Goal: Task Accomplishment & Management: Use online tool/utility

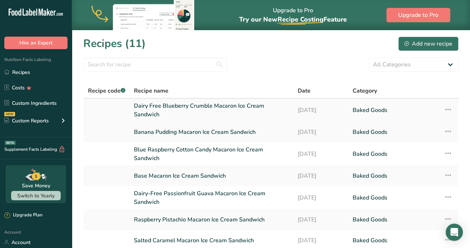
click at [205, 105] on link "Dairy Free Blueberry Crumble Macaron Ice Cream Sandwich" at bounding box center [211, 110] width 155 height 17
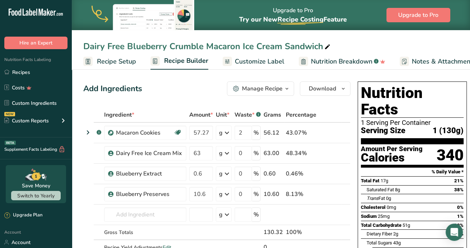
click at [374, 43] on div "Dairy Free Blueberry Crumble Macaron Ice Cream Sandwich" at bounding box center [271, 46] width 398 height 13
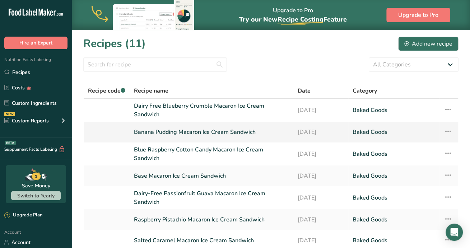
click at [245, 134] on link "Banana Pudding Macaron Ice Cream Sandwich" at bounding box center [211, 131] width 155 height 15
click at [200, 103] on link "Dairy Free Blueberry Crumble Macaron Ice Cream Sandwich" at bounding box center [211, 110] width 155 height 17
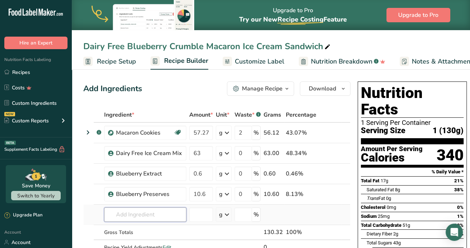
click at [144, 215] on input "text" at bounding box center [145, 214] width 82 height 14
type input "blueberry crumb"
click at [138, 199] on div "Add your own ingredient" at bounding box center [145, 202] width 71 height 8
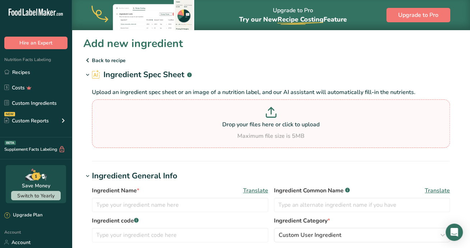
click at [234, 125] on p "Drop your files here or click to upload" at bounding box center [271, 124] width 354 height 9
click at [234, 125] on input "Drop your files here or click to upload Maximum file size is 5MB" at bounding box center [271, 123] width 358 height 48
type input "C:\fakepath\Blueberry Crumble.jpg"
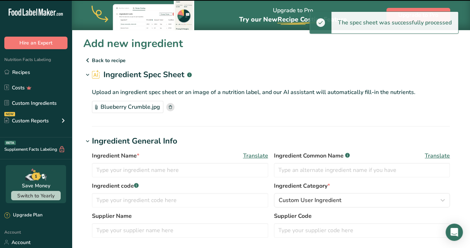
drag, startPoint x: 187, startPoint y: 107, endPoint x: 211, endPoint y: 141, distance: 42.0
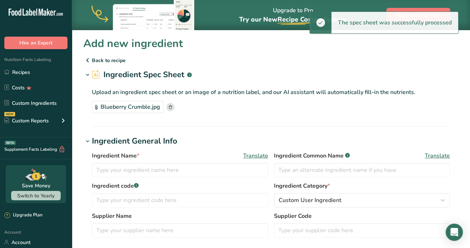
click at [235, 120] on section "Ingredient Spec Sheet .a-a{fill:#347362;}.b-a{fill:#fff;} Upload an ingredient …" at bounding box center [270, 98] width 375 height 58
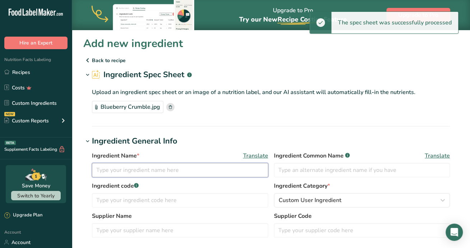
click at [156, 169] on input "text" at bounding box center [180, 170] width 176 height 14
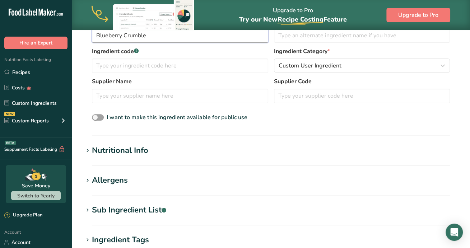
scroll to position [179, 0]
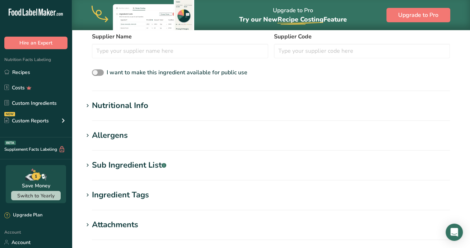
type input "Blueberry Crumble"
click at [135, 108] on div "Nutritional Info" at bounding box center [120, 106] width 56 height 12
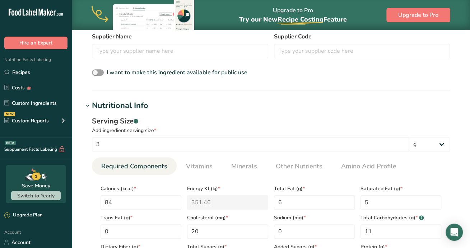
click at [135, 108] on div "Nutritional Info" at bounding box center [120, 106] width 56 height 12
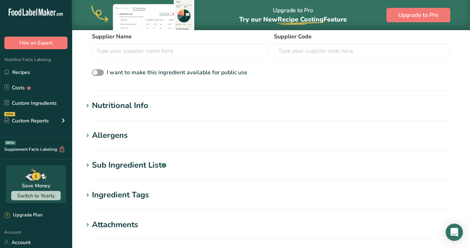
scroll to position [269, 0]
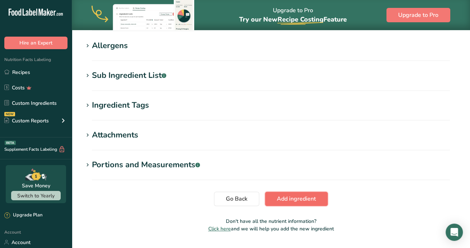
click at [287, 197] on span "Add ingredient" at bounding box center [296, 198] width 39 height 9
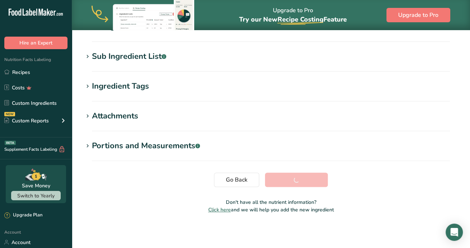
scroll to position [118, 0]
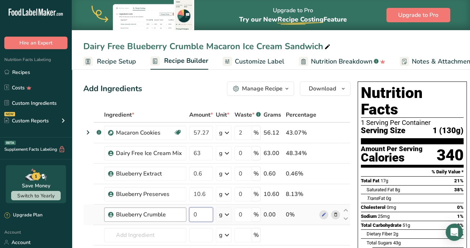
drag, startPoint x: 203, startPoint y: 215, endPoint x: 171, endPoint y: 213, distance: 32.0
click at [171, 213] on tr "Blueberry Crumble 0 g Weight Units g kg mg See more Volume Units l Volume units…" at bounding box center [217, 214] width 266 height 20
click at [338, 108] on div "Ingredient * Amount * Unit * Waste * .a-a{fill:#347362;}.b-a{fill:#fff;} Grams …" at bounding box center [216, 198] width 267 height 183
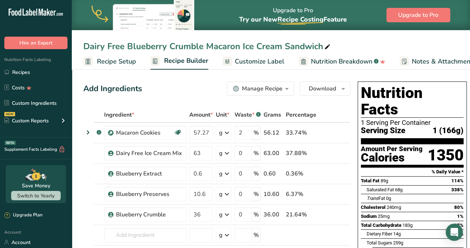
drag, startPoint x: 358, startPoint y: 43, endPoint x: 302, endPoint y: 77, distance: 65.5
click at [358, 43] on div "Dairy Free Blueberry Crumble Macaron Ice Cream Sandwich" at bounding box center [271, 46] width 398 height 13
drag, startPoint x: 199, startPoint y: 216, endPoint x: 179, endPoint y: 213, distance: 20.6
click at [179, 213] on tr "Blueberry Crumble 36 g Weight Units g kg mg See more Volume Units l Volume unit…" at bounding box center [217, 214] width 266 height 20
type input "7.3"
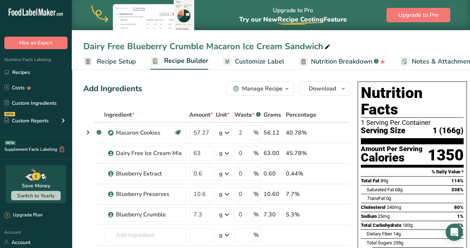
click at [377, 41] on div "Dairy Free Blueberry Crumble Macaron Ice Cream Sandwich" at bounding box center [271, 46] width 398 height 13
click at [369, 38] on div "Dairy Free Blueberry Crumble Macaron Ice Cream Sandwich Recipe Setup Recipe Bui…" at bounding box center [271, 35] width 398 height 70
drag, startPoint x: 205, startPoint y: 214, endPoint x: 174, endPoint y: 212, distance: 30.5
click at [174, 212] on tr "Blueberry Crumble 7.3 g Weight Units g kg mg See more Volume Units l Volume uni…" at bounding box center [217, 214] width 266 height 20
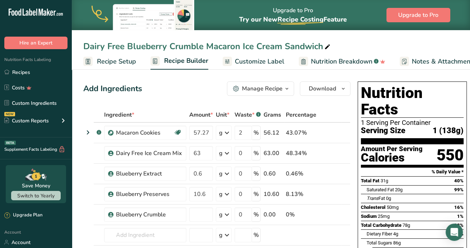
type input "0"
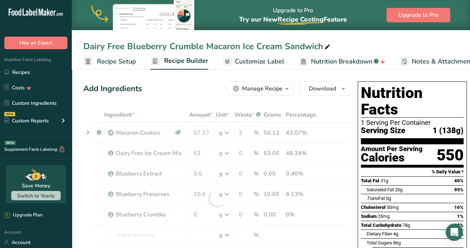
click at [190, 95] on div "Add Ingredients Manage Recipe Delete Recipe Duplicate Recipe Scale Recipe Save …" at bounding box center [216, 88] width 267 height 14
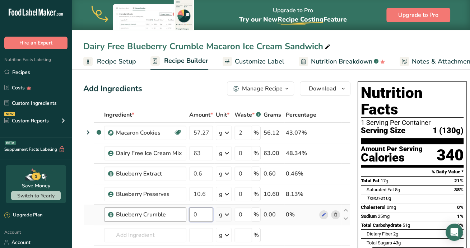
drag, startPoint x: 203, startPoint y: 215, endPoint x: 183, endPoint y: 214, distance: 20.1
click at [183, 214] on tr "Blueberry Crumble 0 g Weight Units g kg mg See more Volume Units l Volume units…" at bounding box center [217, 214] width 266 height 20
type input "0.75"
click at [335, 108] on div "Ingredient * Amount * Unit * Waste * .a-a{fill:#347362;}.b-a{fill:#fff;} Grams …" at bounding box center [216, 198] width 267 height 183
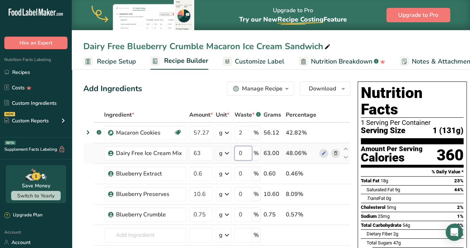
drag, startPoint x: 242, startPoint y: 153, endPoint x: 230, endPoint y: 151, distance: 13.0
click at [230, 151] on tr "Dairy Free Ice Cream Mix 63 g Weight Units g kg mg See more Volume Units l Volu…" at bounding box center [217, 153] width 266 height 20
type input "2"
click at [230, 171] on div "Ingredient * Amount * Unit * Waste * .a-a{fill:#347362;}.b-a{fill:#fff;} Grams …" at bounding box center [216, 198] width 267 height 183
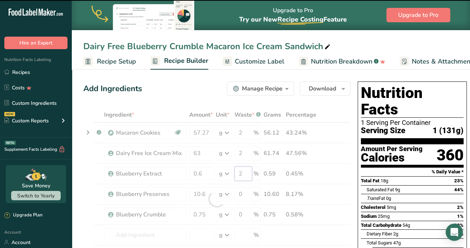
type input "0"
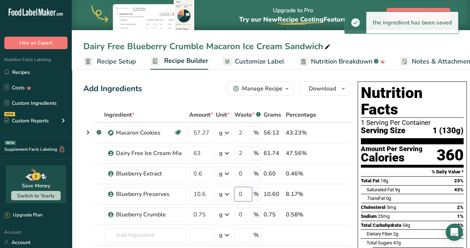
click at [245, 192] on div "Ingredient * Amount * Unit * Waste * .a-a{fill:#347362;}.b-a{fill:#fff;} Grams …" at bounding box center [216, 198] width 267 height 183
drag, startPoint x: 246, startPoint y: 192, endPoint x: 228, endPoint y: 190, distance: 18.1
click at [228, 190] on tr "Blueberry Preserves 10.6 g Weight Units g kg mg See more Volume Units l Volume …" at bounding box center [217, 194] width 266 height 20
type input "2"
click at [244, 212] on div "Ingredient * Amount * Unit * Waste * .a-a{fill:#347362;}.b-a{fill:#fff;} Grams …" at bounding box center [216, 198] width 267 height 183
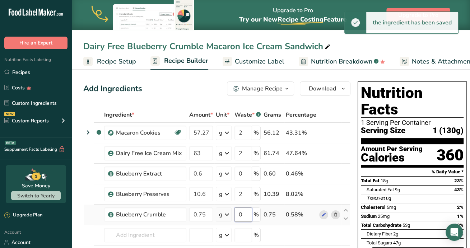
drag, startPoint x: 242, startPoint y: 213, endPoint x: 230, endPoint y: 211, distance: 12.3
click at [230, 211] on tr "Blueberry Crumble 0.75 g Weight Units g kg mg See more Volume Units l Volume un…" at bounding box center [217, 214] width 266 height 20
type input "2"
click at [330, 112] on div "Ingredient * Amount * Unit * Waste * .a-a{fill:#347362;}.b-a{fill:#fff;} Grams …" at bounding box center [216, 198] width 267 height 183
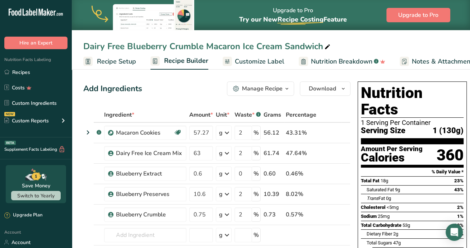
click at [268, 59] on span "Customize Label" at bounding box center [260, 62] width 50 height 10
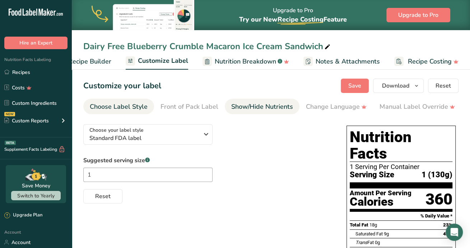
click at [255, 105] on div "Show/Hide Nutrients" at bounding box center [262, 107] width 62 height 10
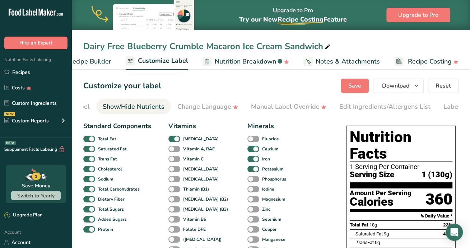
scroll to position [0, 139]
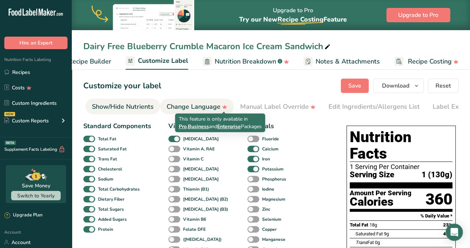
click at [203, 107] on div "Change Language" at bounding box center [196, 107] width 61 height 10
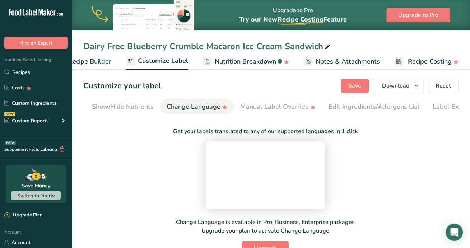
scroll to position [0, 163]
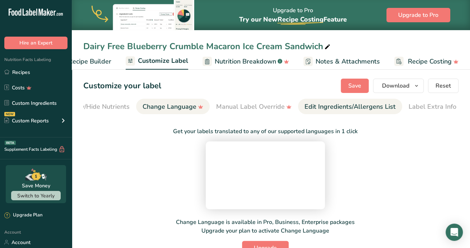
click at [335, 107] on div "Edit Ingredients/Allergens List" at bounding box center [349, 107] width 91 height 10
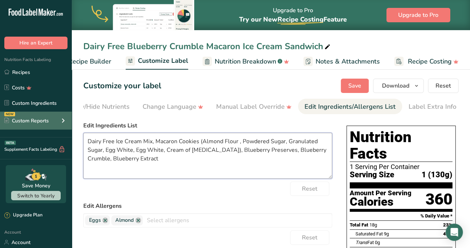
drag, startPoint x: 151, startPoint y: 158, endPoint x: 25, endPoint y: 119, distance: 130.9
click at [25, 119] on div ".a-20{fill:#fff;} Hire an Expert Nutrition Facts Labeling Recipes Costs Custom …" at bounding box center [235, 216] width 470 height 432
paste textarea "Macarons: Flour (Almond), Powdered Sugar, Sugar, Egg Whites (Egg), Cream of [ME…"
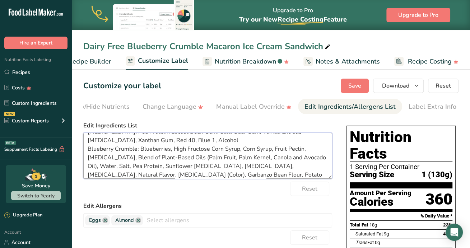
scroll to position [36, 0]
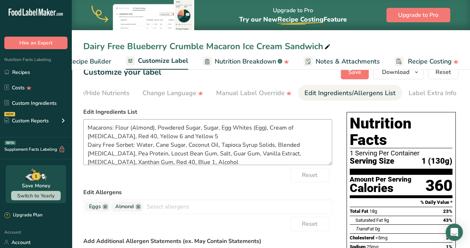
scroll to position [0, 0]
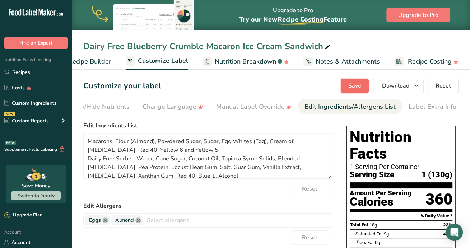
click at [350, 88] on span "Save" at bounding box center [354, 85] width 13 height 9
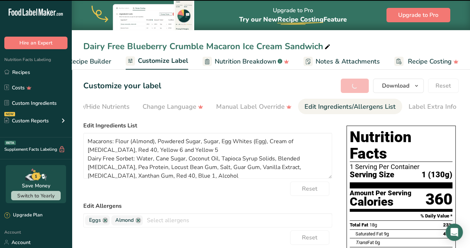
type textarea "Macarons: Flour (Almond), Powdered Sugar, Sugar, Egg Whites (Egg), Cream of [ME…"
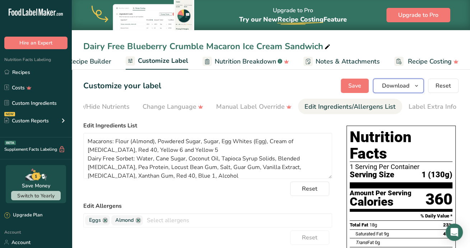
click at [414, 85] on span "button" at bounding box center [416, 85] width 9 height 9
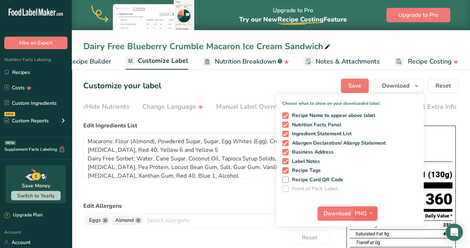
click at [368, 216] on span "button" at bounding box center [371, 213] width 9 height 9
click at [339, 209] on span "Download" at bounding box center [336, 213] width 27 height 9
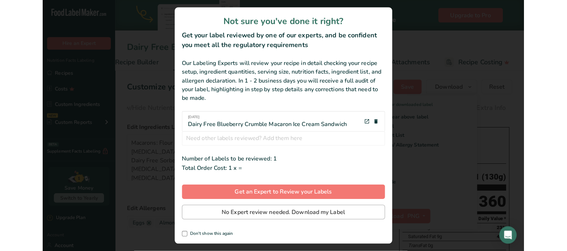
scroll to position [0, 89]
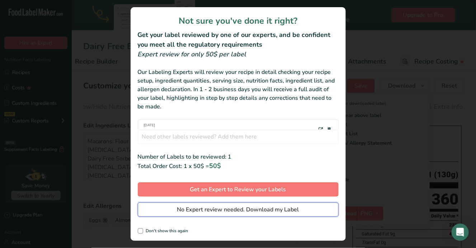
click at [258, 212] on span "No Expert review needed. Download my Label" at bounding box center [238, 209] width 122 height 9
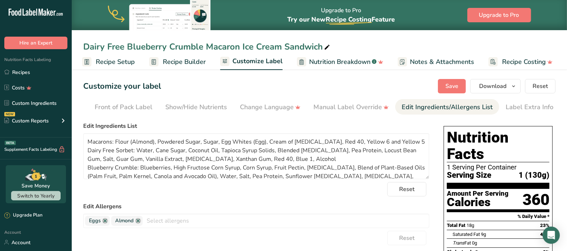
scroll to position [0, 0]
click at [449, 83] on span "Save" at bounding box center [452, 86] width 13 height 9
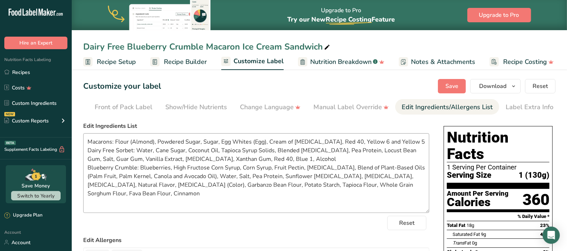
drag, startPoint x: 427, startPoint y: 178, endPoint x: 429, endPoint y: 212, distance: 34.1
click at [429, 212] on textarea "Macarons: Flour (Almond), Powdered Sugar, Sugar, Egg Whites (Egg), Cream of [ME…" at bounding box center [256, 173] width 346 height 80
click at [34, 74] on link "Recipes" at bounding box center [36, 72] width 72 height 14
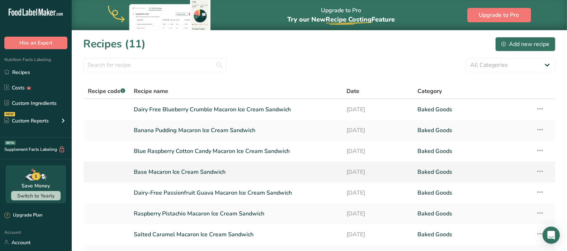
click at [305, 170] on link "Base Macaron Ice Cream Sandwich" at bounding box center [236, 171] width 204 height 15
click at [469, 173] on icon at bounding box center [540, 171] width 9 height 13
click at [469, 221] on div "Duplicate Recipe" at bounding box center [490, 222] width 97 height 8
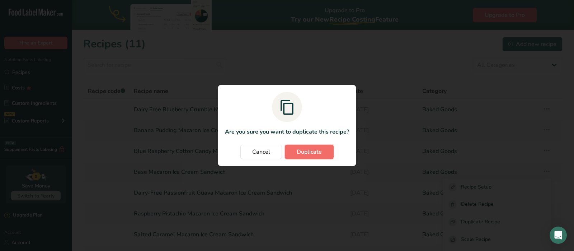
click at [306, 152] on span "Duplicate" at bounding box center [309, 151] width 25 height 9
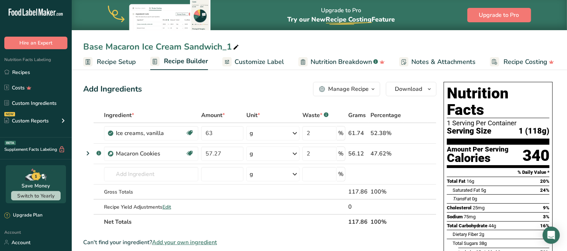
click at [235, 47] on icon at bounding box center [236, 47] width 6 height 10
drag, startPoint x: 102, startPoint y: 47, endPoint x: 61, endPoint y: 48, distance: 41.3
click at [61, 48] on div ".a-20{fill:#fff;} Hire an Expert Nutrition Facts Labeling Recipes Costs Custom …" at bounding box center [283, 241] width 567 height 483
drag, startPoint x: 259, startPoint y: 49, endPoint x: 274, endPoint y: 48, distance: 15.8
click at [274, 48] on input "Birthday Cake Macaron Ice Cream Sandwich_1" at bounding box center [319, 46] width 472 height 13
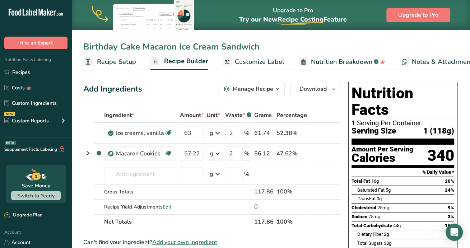
type input "Birthday Cake Macaron Ice Cream Sandwich"
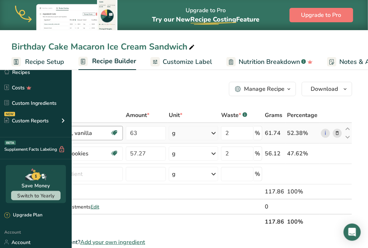
click at [123, 133] on div "Ice creams, vanilla Gluten free Vegetarian Soy free" at bounding box center [77, 133] width 91 height 14
click at [166, 131] on input "63" at bounding box center [146, 133] width 40 height 14
click at [166, 133] on input "63" at bounding box center [146, 133] width 40 height 14
type input "68"
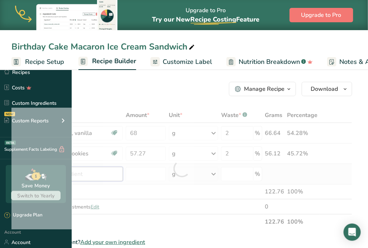
click at [155, 173] on div "Ingredient * Amount * Unit * Waste * .a-a{fill:#347362;}.b-a{fill:#fff;} Grams …" at bounding box center [181, 169] width 341 height 122
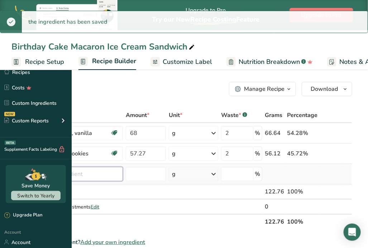
click at [123, 175] on input "text" at bounding box center [77, 174] width 91 height 14
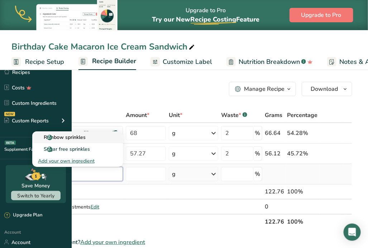
type input "sprinkles"
click at [86, 136] on p "Rainbow sprinkles" at bounding box center [62, 137] width 48 height 8
type input "Rainbow sprinkles"
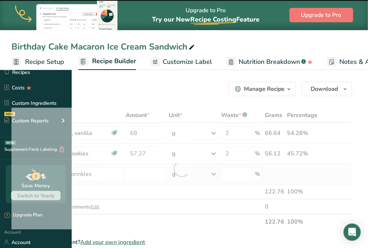
type input "0"
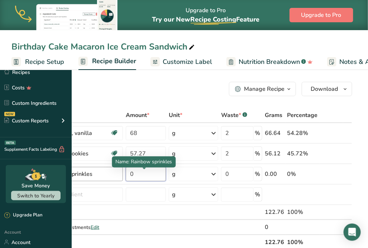
drag, startPoint x: 198, startPoint y: 172, endPoint x: 172, endPoint y: 173, distance: 25.8
click at [172, 173] on tr "Rainbow sprinkles 0 g Weight Units g kg mg See more Volume Units l Volume units…" at bounding box center [182, 174] width 340 height 20
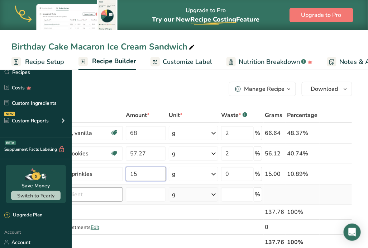
type input "15"
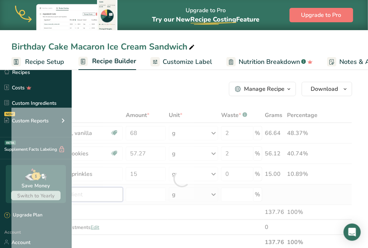
click at [147, 191] on div "Ingredient * Amount * Unit * Waste * .a-a{fill:#347362;}.b-a{fill:#fff;} Grams …" at bounding box center [181, 179] width 341 height 142
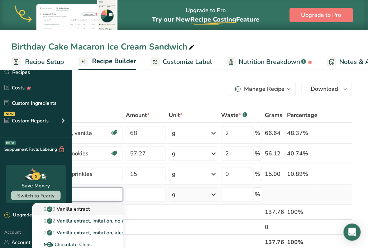
type input "vanilla ex"
click at [90, 209] on p "2050 Vanilla extract" at bounding box center [64, 209] width 52 height 8
type input "Vanilla extract"
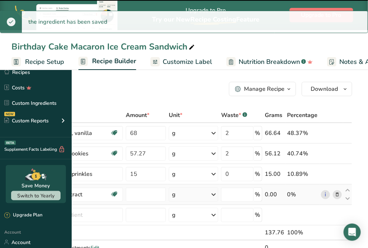
type input "0"
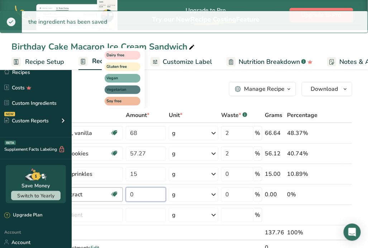
drag, startPoint x: 196, startPoint y: 194, endPoint x: 166, endPoint y: 193, distance: 30.1
click at [166, 193] on tr "Vanilla extract Dairy free Gluten free Vegan Vegetarian Soy free 0 g Portions 1…" at bounding box center [182, 194] width 340 height 20
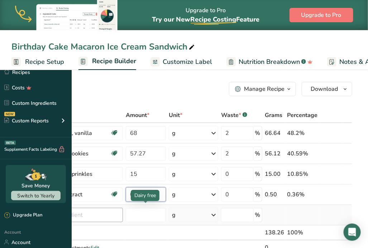
type input "0.5"
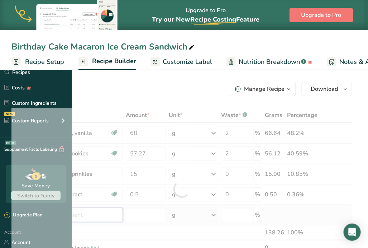
click at [114, 215] on div "Ingredient * Amount * Unit * Waste * .a-a{fill:#347362;}.b-a{fill:#fff;} Grams …" at bounding box center [181, 189] width 341 height 162
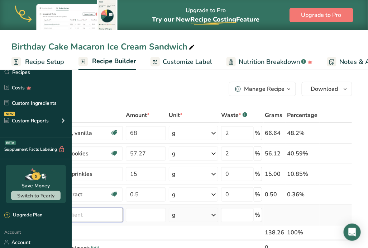
click at [123, 213] on input "text" at bounding box center [77, 215] width 91 height 14
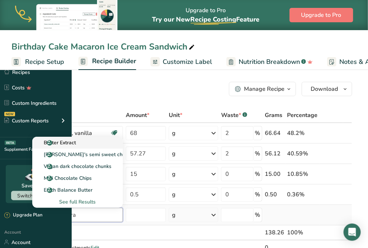
type input "Butter extra"
click at [106, 142] on div "Butter Extract" at bounding box center [72, 143] width 68 height 8
type input "Butter Extract"
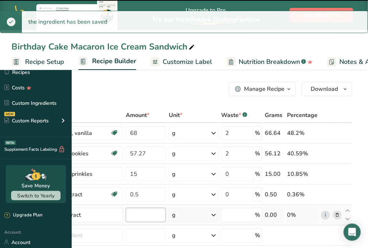
type input "0"
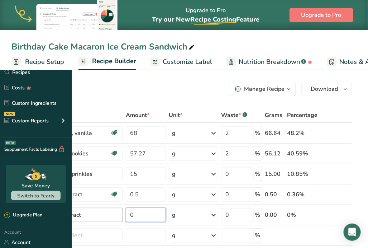
drag, startPoint x: 193, startPoint y: 214, endPoint x: 133, endPoint y: 216, distance: 60.7
click at [166, 215] on input "0" at bounding box center [146, 215] width 40 height 14
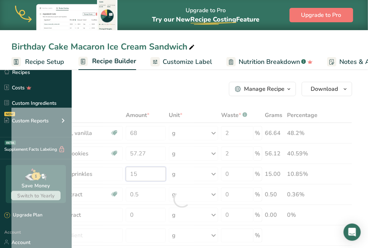
drag, startPoint x: 199, startPoint y: 174, endPoint x: 178, endPoint y: 170, distance: 21.8
click at [178, 170] on div "Ingredient * Amount * Unit * Waste * .a-a{fill:#347362;}.b-a{fill:#fff;} Grams …" at bounding box center [181, 199] width 341 height 183
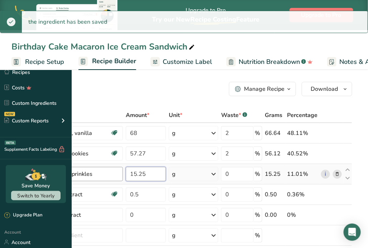
drag, startPoint x: 202, startPoint y: 175, endPoint x: 175, endPoint y: 175, distance: 26.9
click at [175, 175] on tr "Rainbow sprinkles 15.25 g Weight Units g kg mg See more Volume Units l Volume u…" at bounding box center [182, 174] width 340 height 20
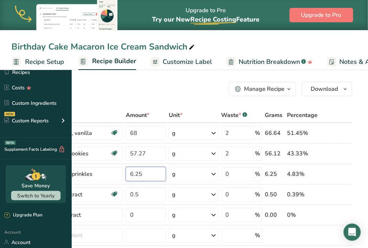
type input "6.25"
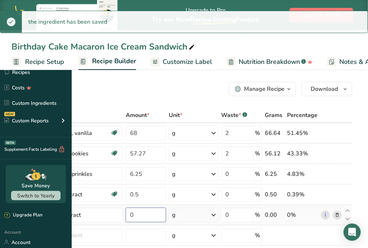
drag, startPoint x: 184, startPoint y: 213, endPoint x: 179, endPoint y: 213, distance: 5.7
click at [168, 213] on td "0" at bounding box center [145, 215] width 43 height 20
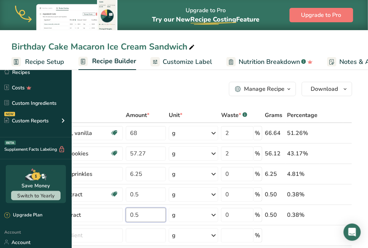
type input "0.5"
click at [162, 234] on div "Ingredient * Amount * Unit * Waste * .a-a{fill:#347362;}.b-a{fill:#fff;} Grams …" at bounding box center [181, 199] width 341 height 183
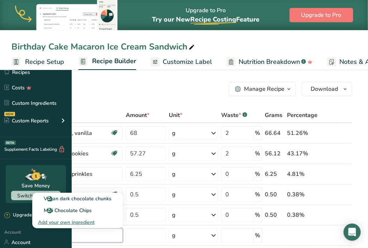
type input "c"
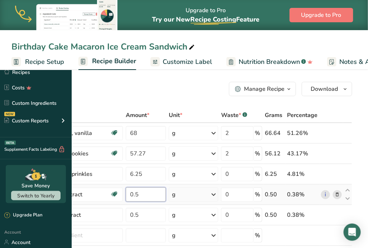
drag, startPoint x: 201, startPoint y: 192, endPoint x: 177, endPoint y: 192, distance: 24.0
click at [177, 192] on tr "Vanilla extract Dairy free Gluten free Vegan Vegetarian Soy free 0.5 g Portions…" at bounding box center [182, 194] width 340 height 20
type input "1"
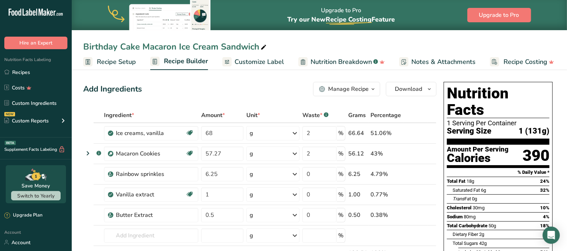
click at [277, 95] on div "Add Ingredients Manage Recipe Delete Recipe Duplicate Recipe Scale Recipe Save …" at bounding box center [259, 89] width 353 height 14
click at [257, 60] on span "Customize Label" at bounding box center [260, 62] width 50 height 10
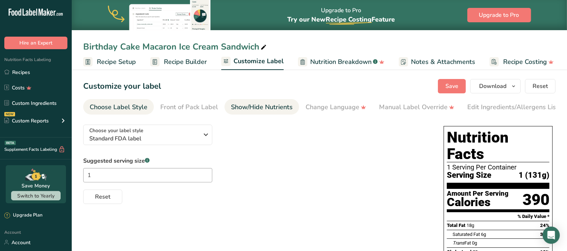
click at [258, 105] on div "Show/Hide Nutrients" at bounding box center [262, 107] width 62 height 10
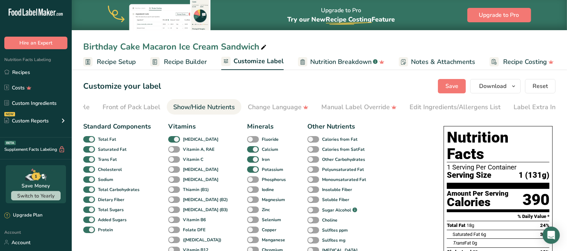
scroll to position [0, 66]
click at [441, 105] on div "Edit Ingredients/Allergens List" at bounding box center [447, 107] width 91 height 10
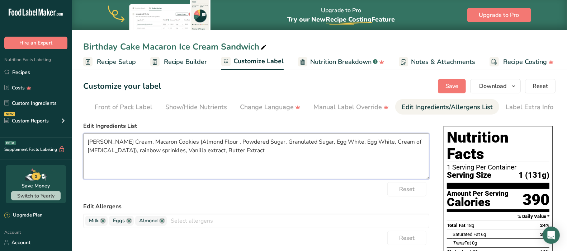
drag, startPoint x: 225, startPoint y: 156, endPoint x: 12, endPoint y: 136, distance: 214.1
click at [13, 136] on div ".a-20{fill:#fff;} Hire an Expert Nutrition Facts Labeling Recipes Costs Custom …" at bounding box center [283, 216] width 567 height 433
paste textarea "Macarons: Flour (Almond), Powdered Sugar, Sugar, Egg Whites (Egg), Cream of [ME…"
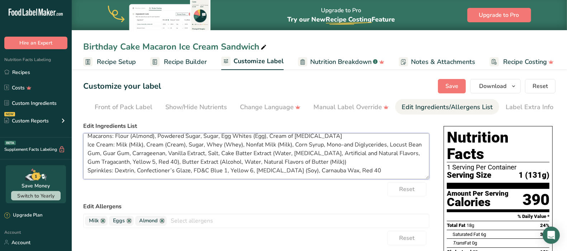
scroll to position [0, 0]
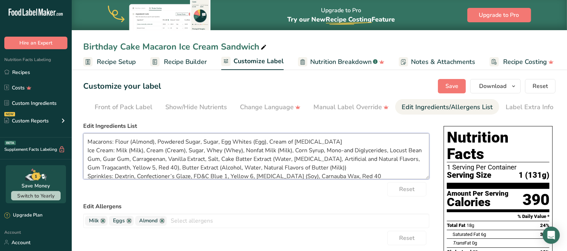
type textarea "Macarons: Flour (Almond), Powdered Sugar, Sugar, Egg Whites (Egg), Cream of [ME…"
click at [361, 204] on label "Edit Allergens" at bounding box center [256, 206] width 346 height 9
click at [228, 217] on input "text" at bounding box center [298, 220] width 262 height 11
type input "c"
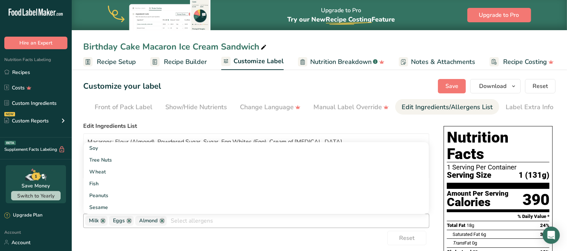
click at [366, 223] on input "text" at bounding box center [298, 220] width 262 height 11
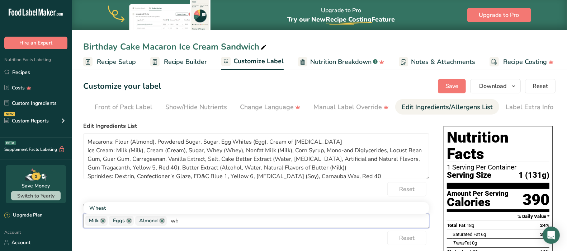
type input "w"
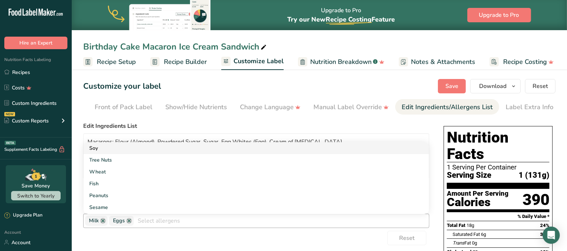
click at [105, 147] on link "Soy" at bounding box center [256, 148] width 345 height 12
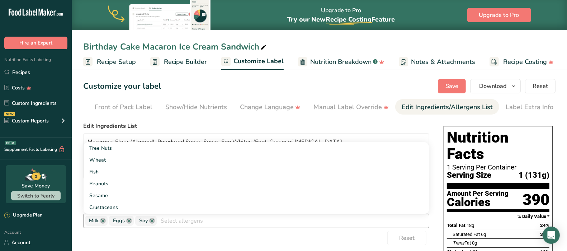
click at [193, 221] on input "text" at bounding box center [293, 220] width 272 height 11
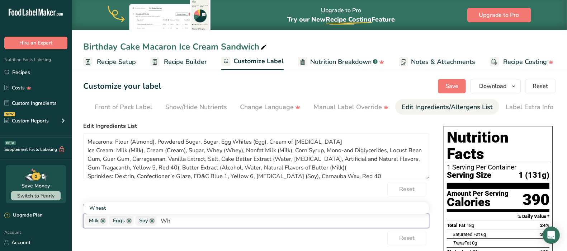
type input "W"
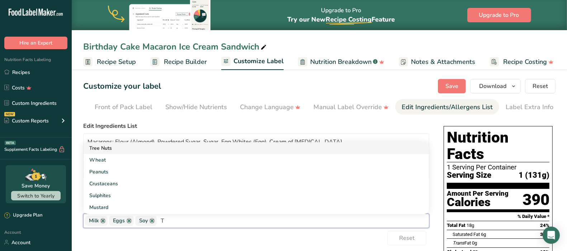
type input "T"
click at [108, 152] on link "Tree Nuts" at bounding box center [256, 148] width 345 height 12
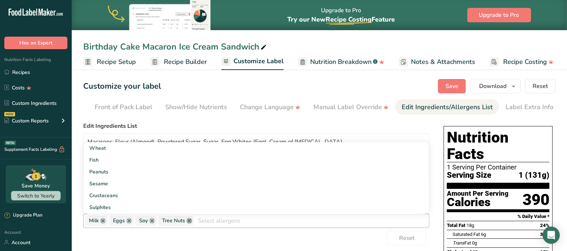
click at [188, 223] on link at bounding box center [190, 221] width 6 height 6
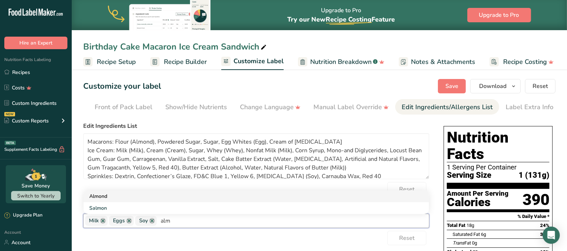
type input "alm"
click at [96, 194] on link "Almond" at bounding box center [256, 196] width 345 height 12
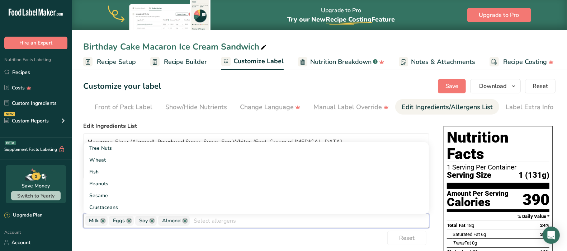
click at [343, 222] on input "text" at bounding box center [309, 220] width 239 height 11
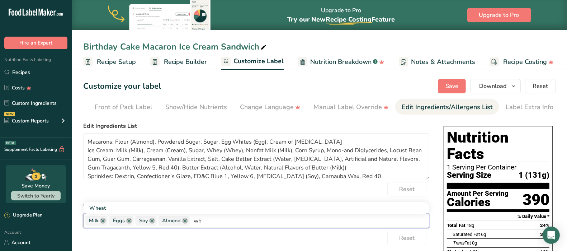
type input "w"
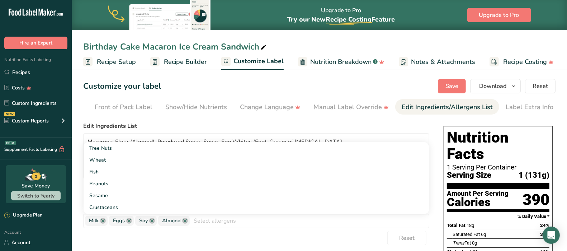
click at [356, 122] on div "Choose your label style Standard FDA label USA (FDA) Standard FDA label Tabular…" at bounding box center [256, 237] width 346 height 236
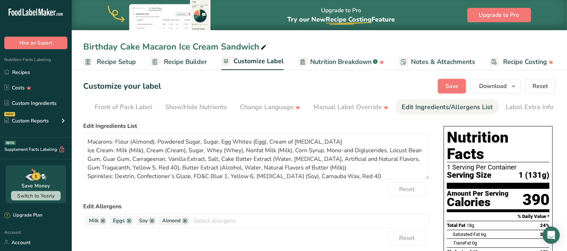
click at [452, 80] on button "Save" at bounding box center [452, 86] width 28 height 14
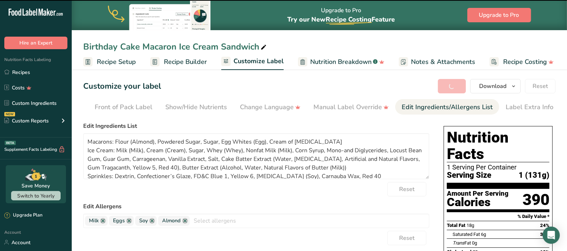
type textarea "Macarons: Flour (Almond), Powdered Sugar, Sugar, Egg Whites (Egg), Cream of [ME…"
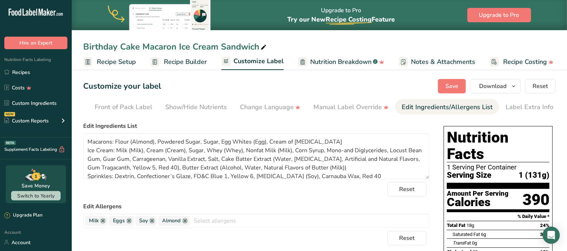
click at [118, 62] on span "Recipe Setup" at bounding box center [116, 62] width 39 height 10
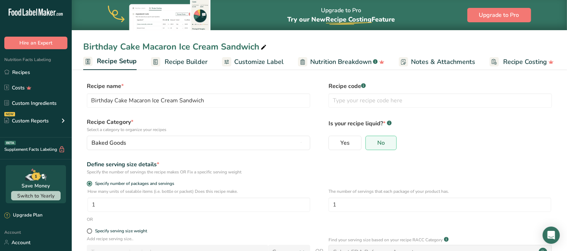
click at [189, 58] on span "Recipe Builder" at bounding box center [186, 62] width 43 height 10
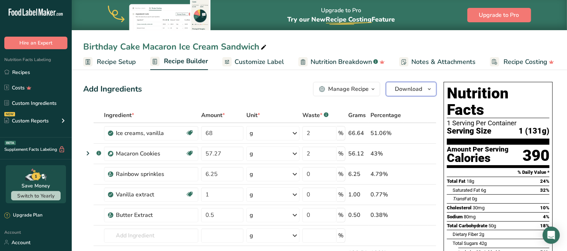
click at [428, 91] on icon "button" at bounding box center [429, 89] width 6 height 9
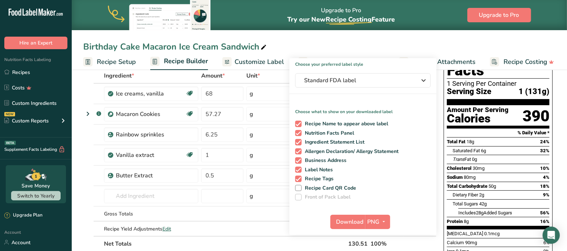
scroll to position [90, 0]
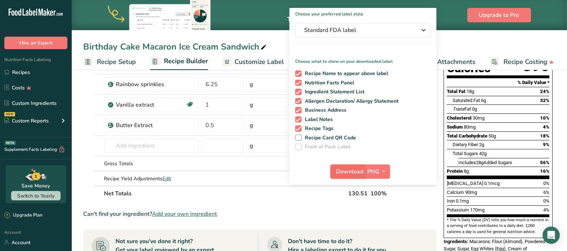
click at [354, 171] on span "Download" at bounding box center [349, 171] width 27 height 9
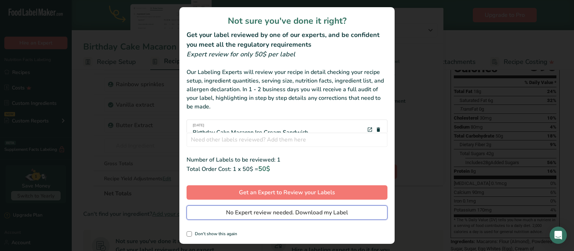
click at [300, 210] on span "No Expert review needed. Download my Label" at bounding box center [287, 212] width 122 height 9
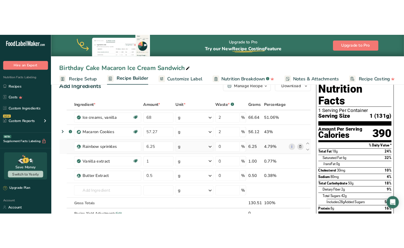
scroll to position [0, 0]
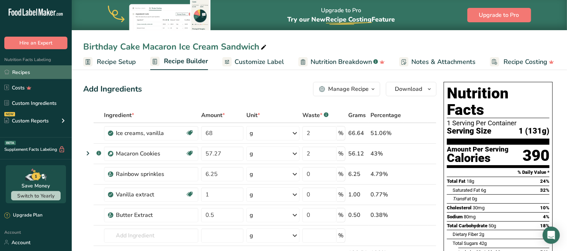
click at [32, 68] on link "Recipes" at bounding box center [36, 72] width 72 height 14
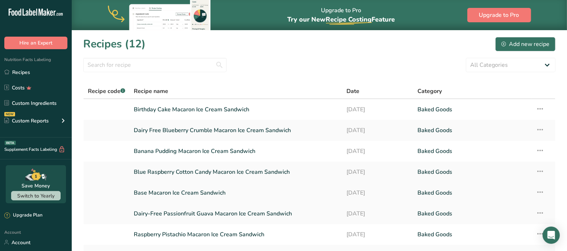
click at [190, 191] on link "Base Macaron Ice Cream Sandwich" at bounding box center [236, 192] width 204 height 15
click at [469, 193] on icon at bounding box center [540, 191] width 9 height 13
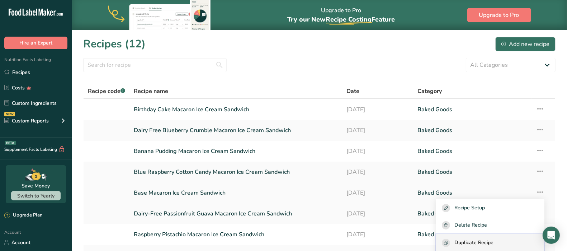
click at [469, 241] on span "Duplicate Recipe" at bounding box center [473, 243] width 39 height 8
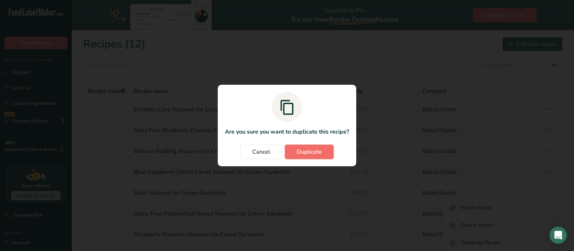
click at [315, 151] on span "Duplicate" at bounding box center [309, 151] width 25 height 9
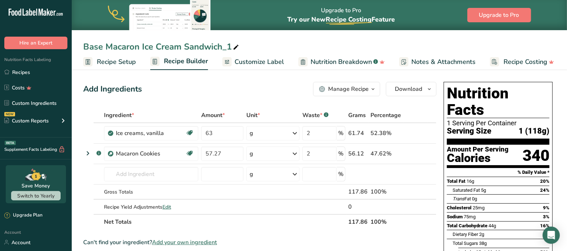
click at [142, 47] on div "Base Macaron Ice Cream Sandwich_1" at bounding box center [161, 46] width 157 height 13
drag, startPoint x: 103, startPoint y: 46, endPoint x: 54, endPoint y: 44, distance: 48.5
click at [54, 44] on div ".a-20{fill:#fff;} Hire an Expert Nutrition Facts Labeling Recipes Costs Custom …" at bounding box center [283, 241] width 567 height 483
click at [294, 44] on input "Chocolate Brownie Macaron Ice Cream Sandwich_1" at bounding box center [319, 46] width 472 height 13
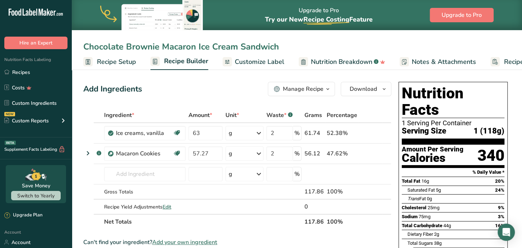
type input "Chocolate Brownie Macaron Ice Cream Sandwich"
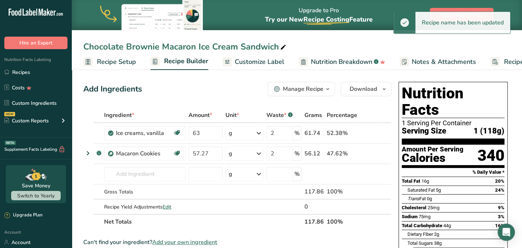
click at [228, 223] on th "Net Totals" at bounding box center [203, 221] width 200 height 15
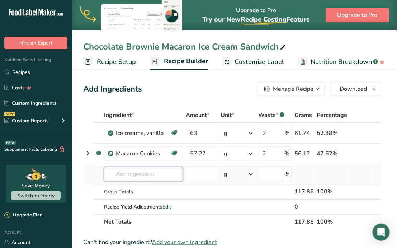
click at [133, 174] on input "text" at bounding box center [143, 174] width 79 height 14
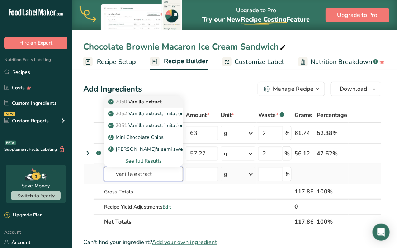
type input "vanilla extract"
click at [143, 98] on p "2050 Vanilla extract" at bounding box center [136, 102] width 52 height 8
type input "Vanilla extract"
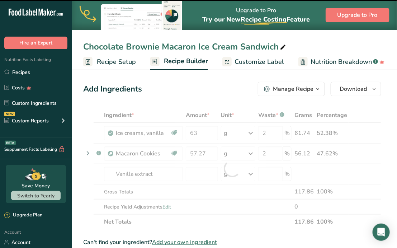
type input "0"
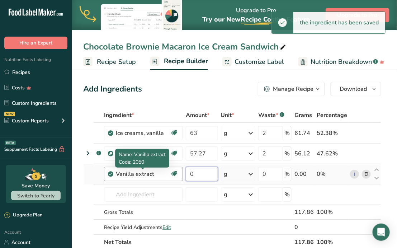
drag, startPoint x: 206, startPoint y: 175, endPoint x: 161, endPoint y: 170, distance: 45.5
click at [161, 170] on tr "Vanilla extract Dairy free Gluten free Vegan Vegetarian Soy free 0 g Portions 1…" at bounding box center [232, 174] width 297 height 20
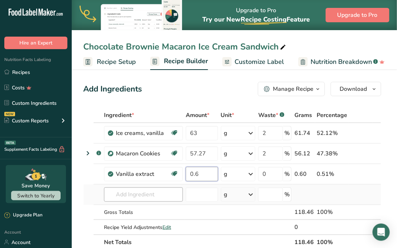
type input "0.6"
click at [154, 197] on div "Ingredient * Amount * Unit * Waste * .a-a{fill:#347362;}.b-a{fill:#fff;} Grams …" at bounding box center [232, 179] width 298 height 142
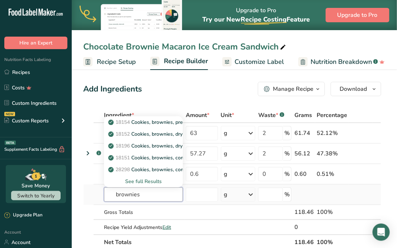
type input "brownies"
click at [153, 180] on div "See full Results" at bounding box center [143, 182] width 67 height 8
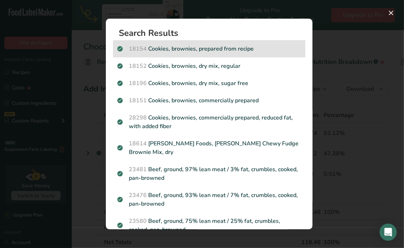
click at [221, 45] on p "18154 Cookies, brownies, prepared from recipe" at bounding box center [209, 48] width 184 height 9
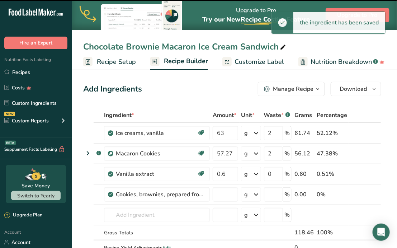
type input "0"
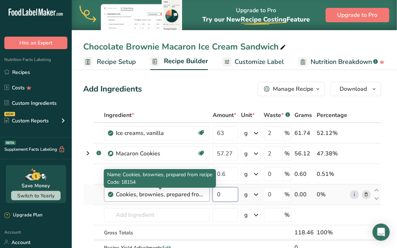
drag, startPoint x: 230, startPoint y: 197, endPoint x: 203, endPoint y: 195, distance: 27.3
click at [203, 195] on tr "Cookies, brownies, prepared from recipe 0 g Portions 1 oz 1 brownie (2" square)…" at bounding box center [232, 194] width 297 height 20
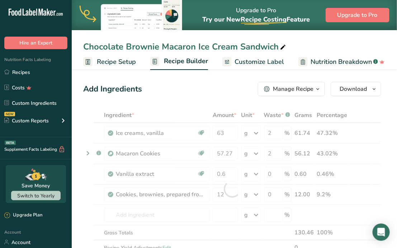
click at [366, 116] on div "Ingredient * Amount * Unit * Waste * .a-a{fill:#347362;}.b-a{fill:#fff;} Grams …" at bounding box center [232, 189] width 298 height 162
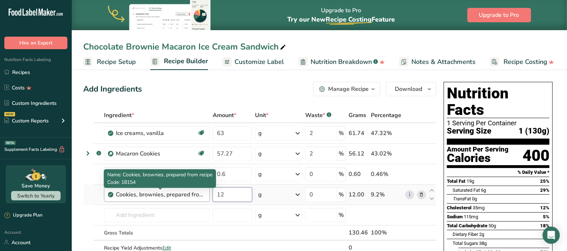
drag, startPoint x: 219, startPoint y: 196, endPoint x: 184, endPoint y: 197, distance: 34.8
click at [184, 197] on tr "Cookies, brownies, prepared from recipe 12 g Portions 1 oz 1 brownie (2" square…" at bounding box center [260, 194] width 353 height 20
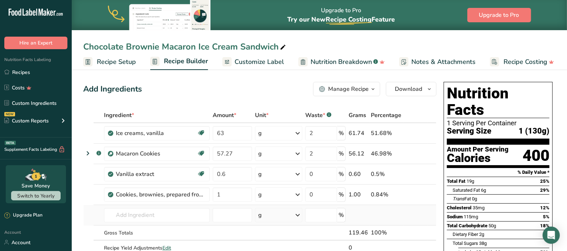
click at [88, 212] on div "Ingredient * Amount * Unit * Waste * .a-a{fill:#347362;}.b-a{fill:#fff;} Grams …" at bounding box center [259, 189] width 353 height 162
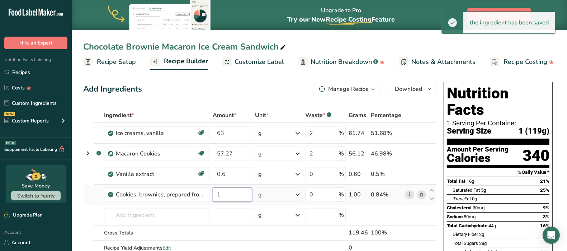
click at [238, 193] on input "1" at bounding box center [232, 194] width 39 height 14
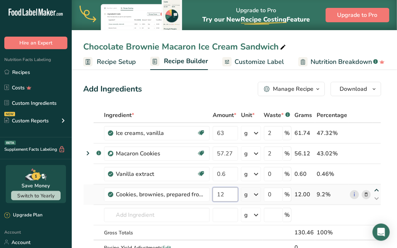
type input "12"
click at [376, 189] on div "Ingredient * Amount * Unit * Waste * .a-a{fill:#347362;}.b-a{fill:#fff;} Grams …" at bounding box center [232, 189] width 298 height 162
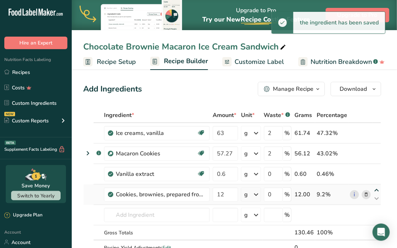
click at [377, 190] on icon at bounding box center [376, 190] width 9 height 5
type input "12"
type input "0.6"
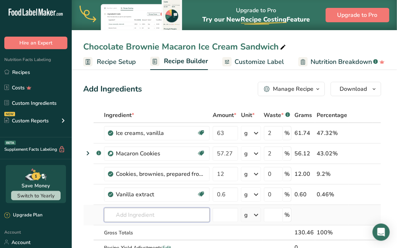
click at [160, 211] on input "text" at bounding box center [157, 215] width 106 height 14
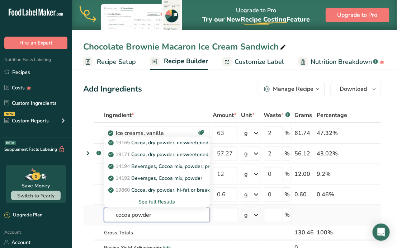
type input "cocoa powder"
click at [160, 199] on div "See full Results" at bounding box center [157, 202] width 94 height 8
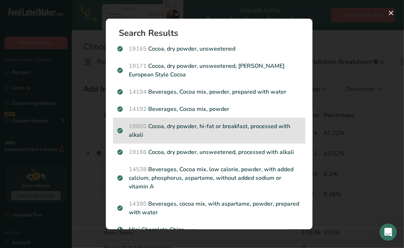
click at [212, 132] on p "19860 Cocoa, dry powder, hi-fat or breakfast, processed with alkali" at bounding box center [209, 130] width 184 height 17
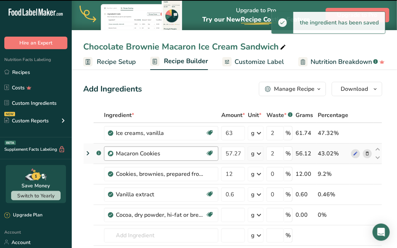
type input "0"
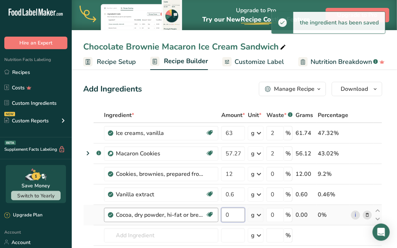
drag, startPoint x: 222, startPoint y: 214, endPoint x: 215, endPoint y: 213, distance: 6.9
click at [215, 213] on tr "Cocoa, dry powder, hi-fat or breakfast, processed with alkali Dairy free Gluten…" at bounding box center [233, 215] width 298 height 20
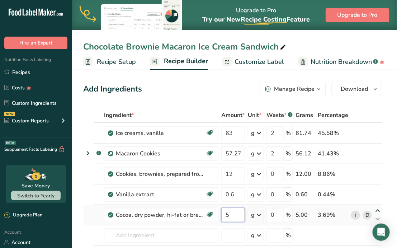
type input "5"
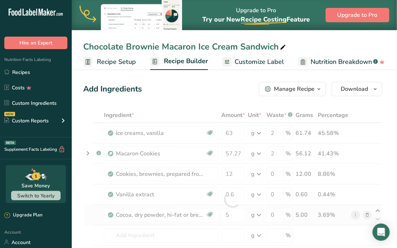
click at [377, 209] on div "Ingredient * Amount * Unit * Waste * .a-a{fill:#347362;}.b-a{fill:#fff;} Grams …" at bounding box center [232, 199] width 299 height 183
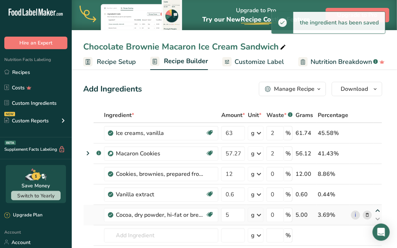
click at [378, 210] on icon at bounding box center [377, 210] width 9 height 5
type input "5"
type input "0.6"
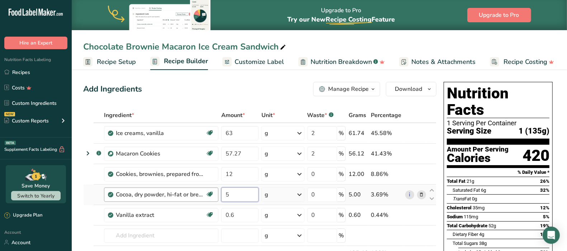
drag, startPoint x: 234, startPoint y: 193, endPoint x: 208, endPoint y: 194, distance: 26.2
click at [208, 194] on tr "Cocoa, dry powder, hi-fat or breakfast, processed with alkali Dairy free Gluten…" at bounding box center [260, 194] width 353 height 20
click at [230, 87] on div "Add Ingredients Manage Recipe Delete Recipe Duplicate Recipe Scale Recipe Save …" at bounding box center [259, 89] width 353 height 14
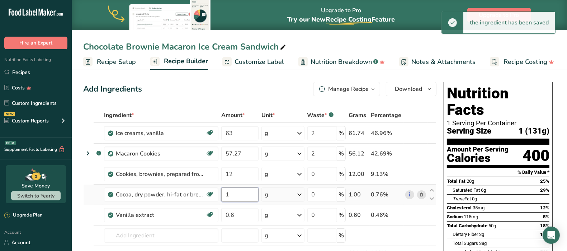
drag, startPoint x: 232, startPoint y: 194, endPoint x: 223, endPoint y: 194, distance: 9.0
click at [223, 194] on input "1" at bounding box center [239, 194] width 37 height 14
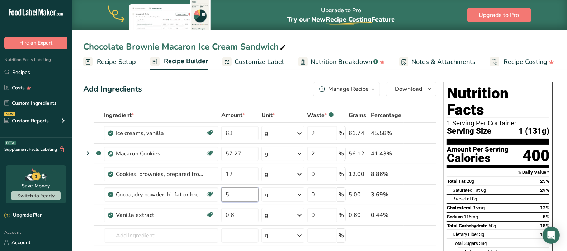
type input "5"
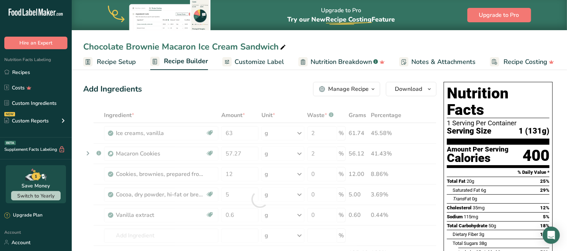
click at [265, 89] on div "Add Ingredients Manage Recipe Delete Recipe Duplicate Recipe Scale Recipe Save …" at bounding box center [259, 89] width 353 height 14
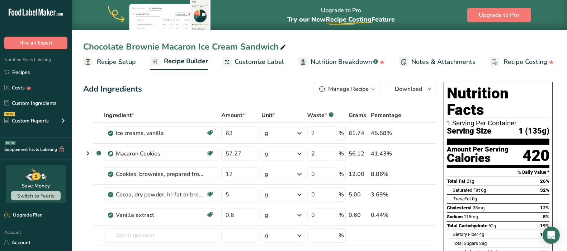
click at [432, 61] on span "Notes & Attachments" at bounding box center [443, 62] width 64 height 10
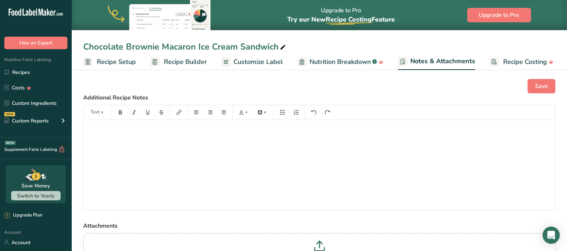
click at [343, 60] on span "Nutrition Breakdown" at bounding box center [340, 62] width 61 height 10
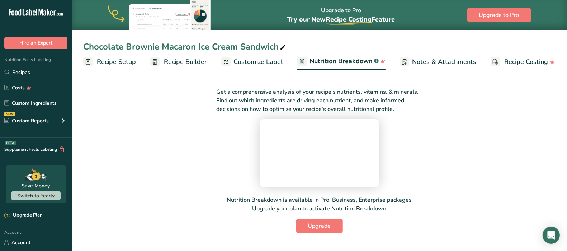
click at [268, 61] on span "Customize Label" at bounding box center [259, 62] width 50 height 10
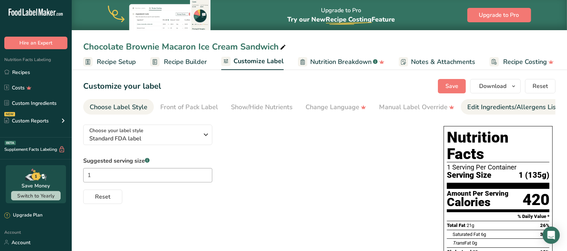
click at [498, 104] on div "Edit Ingredients/Allergens List" at bounding box center [512, 107] width 91 height 10
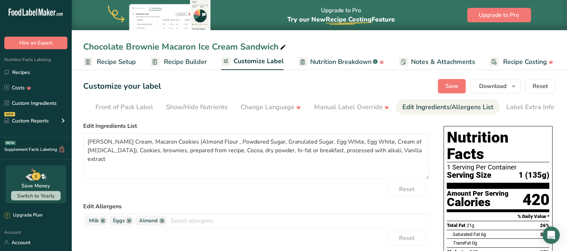
scroll to position [0, 66]
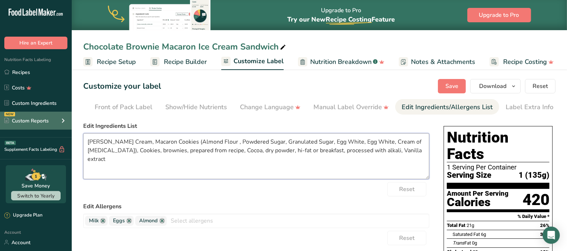
drag, startPoint x: 393, startPoint y: 152, endPoint x: 9, endPoint y: 129, distance: 384.4
click at [10, 129] on div ".a-20{fill:#fff;} Hire an Expert Nutrition Facts Labeling Recipes Costs Custom …" at bounding box center [283, 220] width 567 height 440
paste textarea "Macarons: Flour (Almond), Powdered Sugar, Sugar, Egg Whites (Egg), Cream of Tar…"
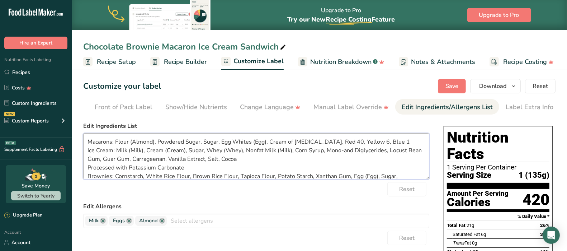
scroll to position [18, 0]
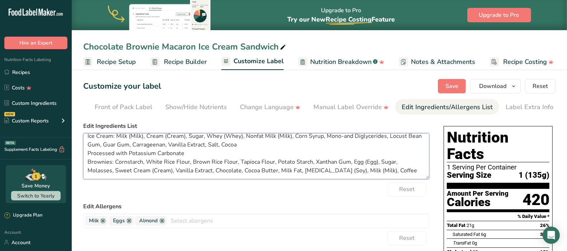
type textarea "Macarons: Flour (Almond), Powdered Sugar, Sugar, Egg Whites (Egg), Cream of Tar…"
drag, startPoint x: 172, startPoint y: 222, endPoint x: 176, endPoint y: 222, distance: 4.3
click at [172, 222] on input "text" at bounding box center [298, 220] width 262 height 11
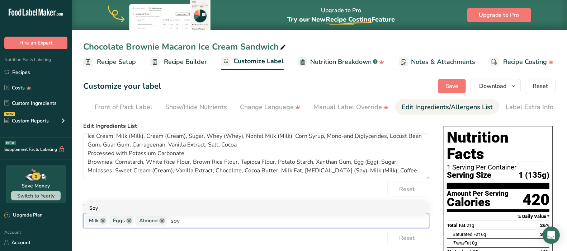
type input "soy"
click at [202, 209] on link "Soy" at bounding box center [256, 208] width 345 height 12
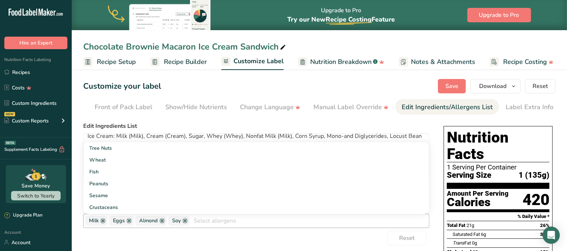
click at [179, 243] on div "Reset" at bounding box center [256, 238] width 346 height 14
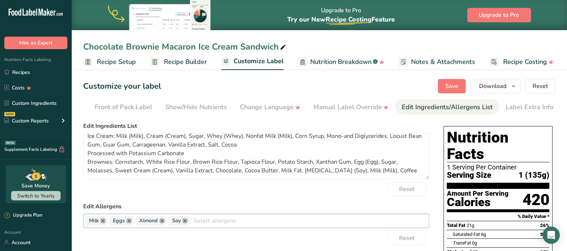
click at [181, 237] on div "Reset" at bounding box center [256, 238] width 346 height 14
click at [455, 90] on span "Save" at bounding box center [452, 86] width 13 height 9
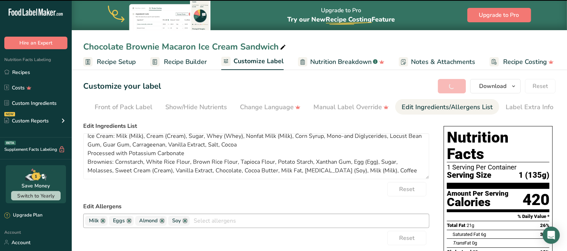
type textarea "Macarons: Flour (Almond), Powdered Sugar, Sugar, Egg Whites (Egg), Cream of Tar…"
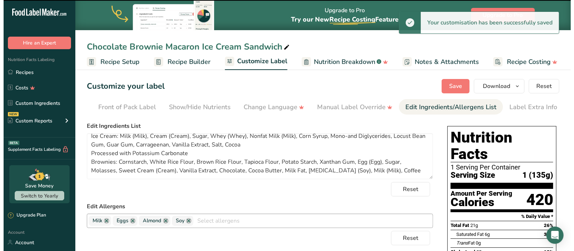
scroll to position [14, 0]
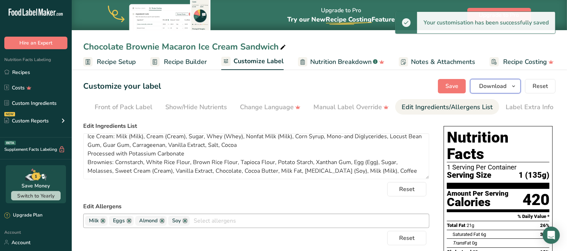
click at [514, 85] on icon "button" at bounding box center [514, 86] width 6 height 9
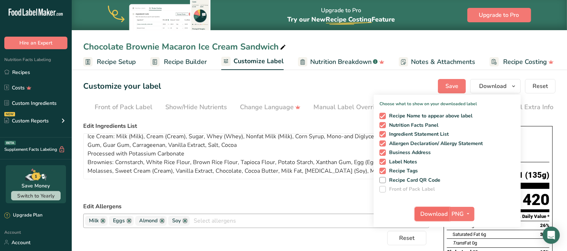
click at [443, 212] on span "Download" at bounding box center [434, 213] width 27 height 9
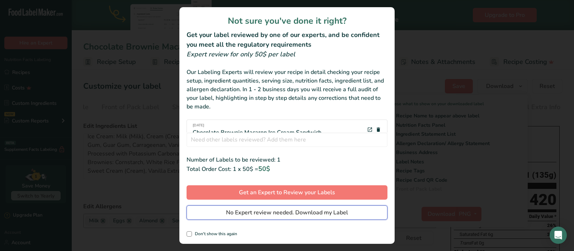
click at [303, 212] on span "No Expert review needed. Download my Label" at bounding box center [287, 212] width 122 height 9
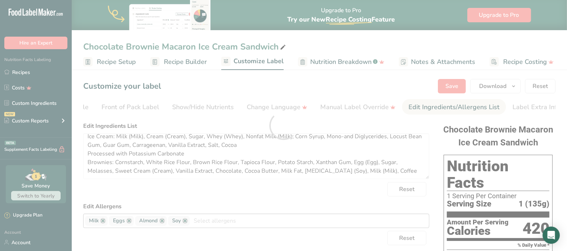
scroll to position [0, 0]
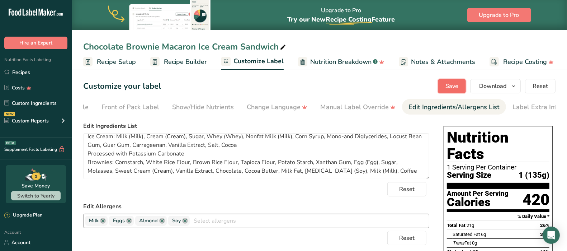
click at [454, 87] on span "Save" at bounding box center [452, 86] width 13 height 9
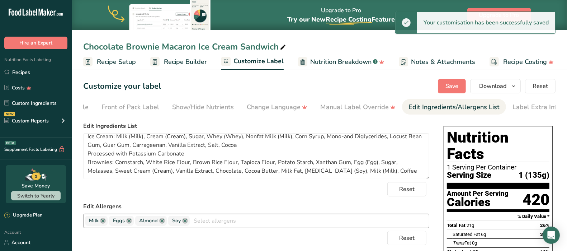
click at [112, 64] on span "Recipe Setup" at bounding box center [116, 62] width 39 height 10
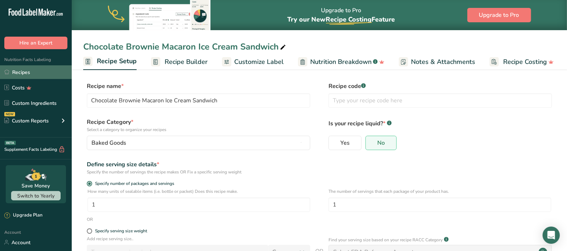
click at [25, 71] on link "Recipes" at bounding box center [36, 72] width 72 height 14
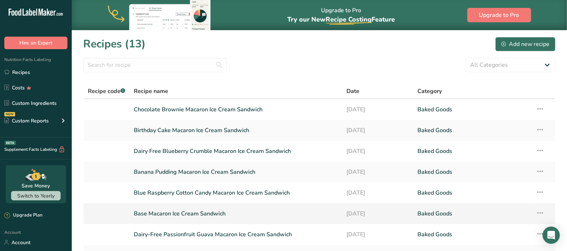
click at [192, 214] on link "Base Macaron Ice Cream Sandwich" at bounding box center [236, 213] width 204 height 15
click at [543, 212] on icon at bounding box center [540, 212] width 9 height 13
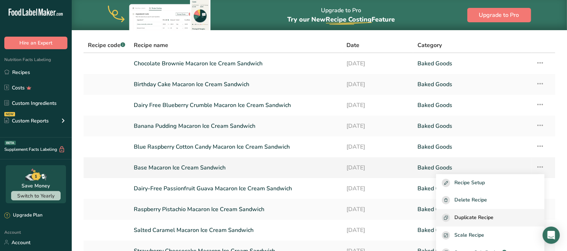
scroll to position [45, 0]
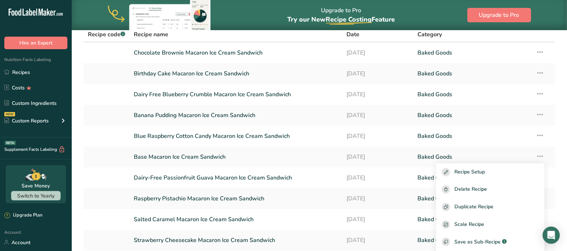
click at [424, 16] on div "Upgrade to Pro Try our New Recipe Costing .a-29{fill:none;stroke-linecap:round;…" at bounding box center [319, 15] width 495 height 30
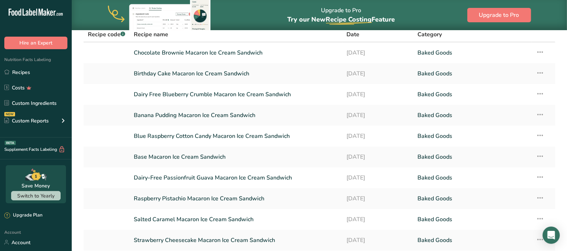
scroll to position [57, 0]
